Goal: Register for event/course

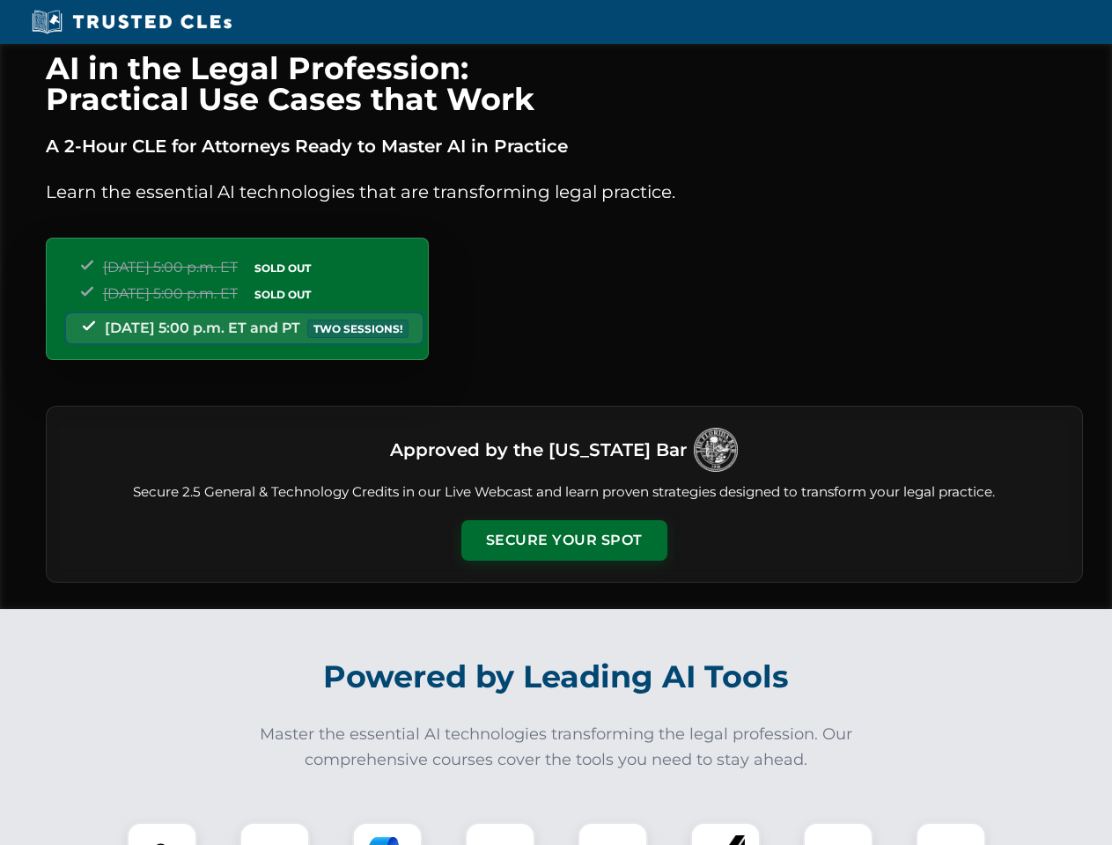
click at [563, 540] on button "Secure Your Spot" at bounding box center [564, 540] width 206 height 40
click at [162, 834] on img at bounding box center [161, 857] width 51 height 51
click at [275, 834] on div at bounding box center [274, 857] width 70 height 70
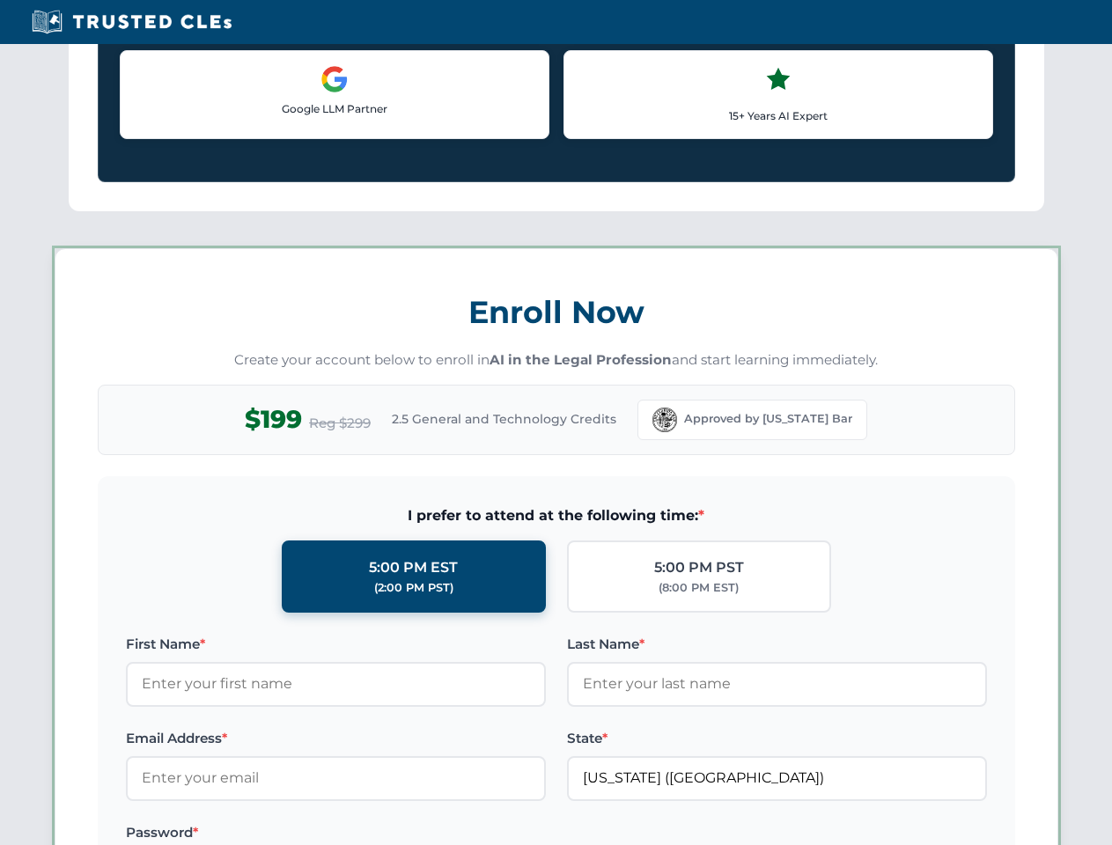
click at [500, 834] on label "Password *" at bounding box center [336, 832] width 420 height 21
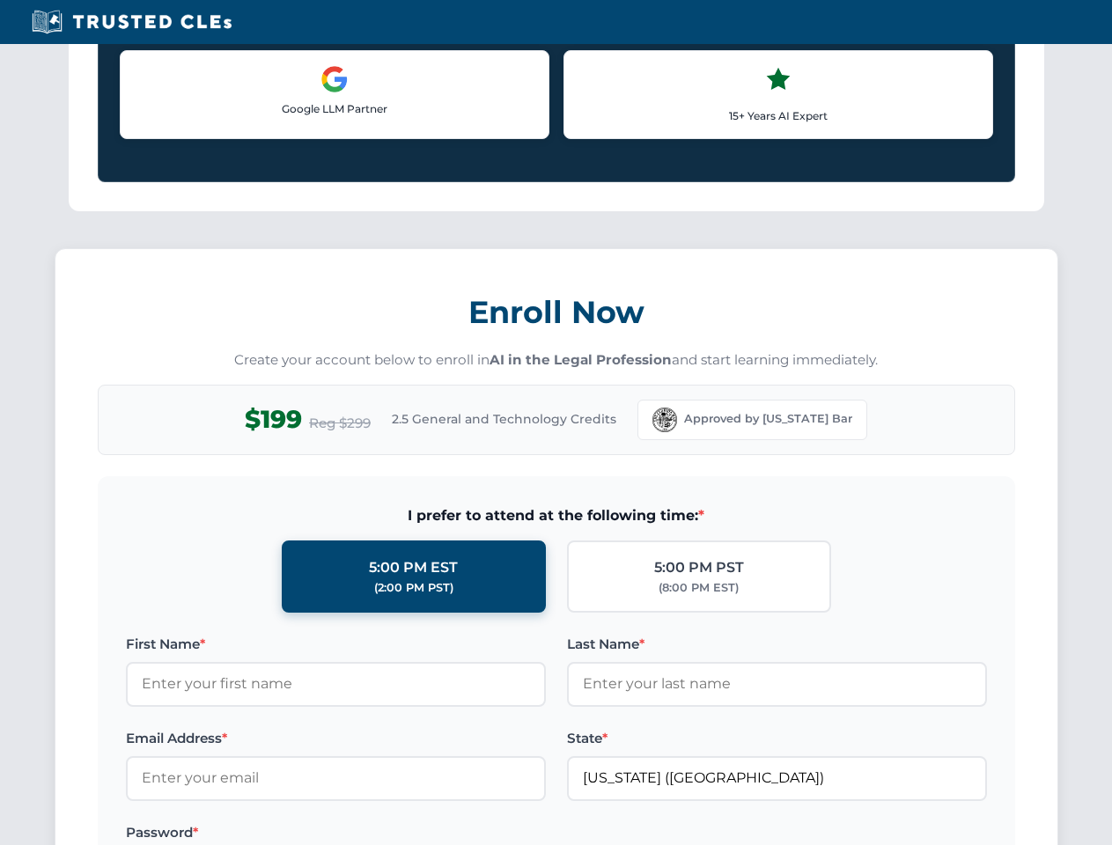
scroll to position [1728, 0]
